Goal: Find specific page/section: Find specific page/section

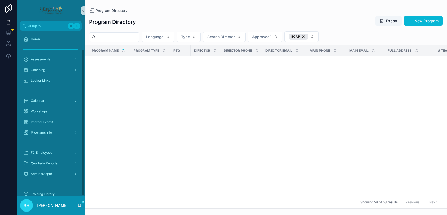
scroll to position [941, 0]
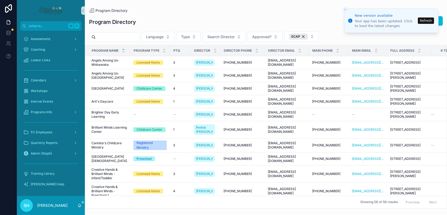
click at [426, 23] on button "Refresh" at bounding box center [426, 21] width 16 height 6
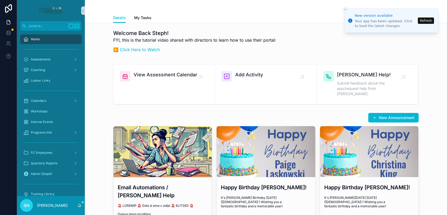
click at [424, 21] on button "Refresh" at bounding box center [426, 21] width 16 height 6
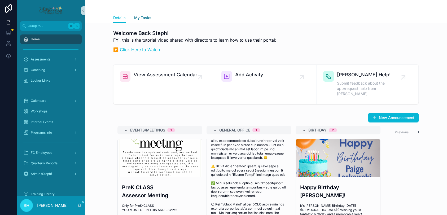
click at [142, 18] on span "My Tasks" at bounding box center [142, 17] width 17 height 5
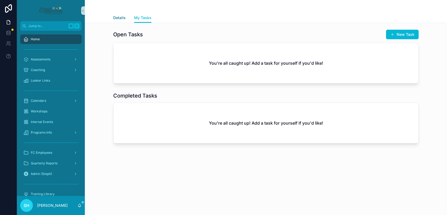
click at [118, 18] on span "Details" at bounding box center [119, 17] width 12 height 5
